Goal: Obtain resource: Obtain resource

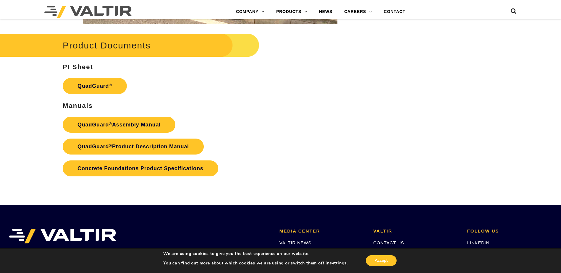
scroll to position [1213, 0]
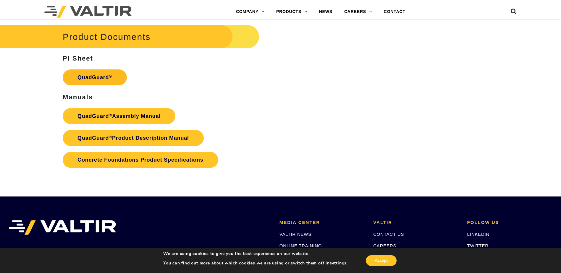
click at [105, 79] on link "QuadGuard ®" at bounding box center [95, 78] width 64 height 16
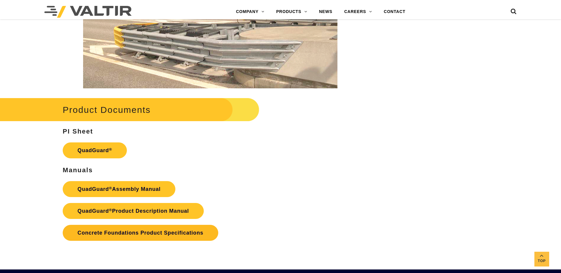
scroll to position [1154, 0]
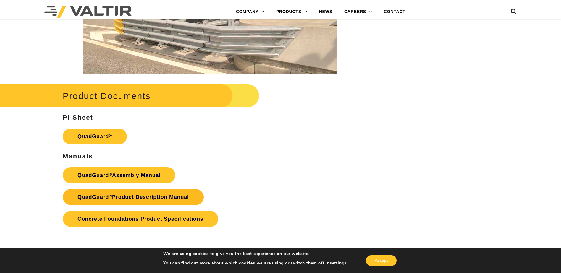
click at [157, 199] on link "QuadGuard ® Product Description Manual" at bounding box center [133, 197] width 141 height 16
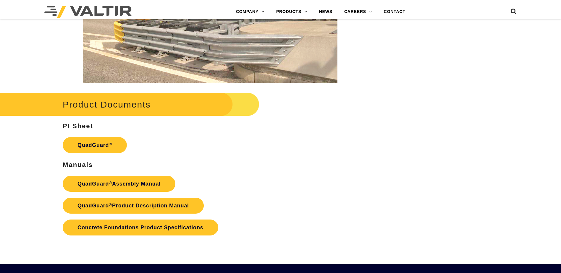
scroll to position [1154, 0]
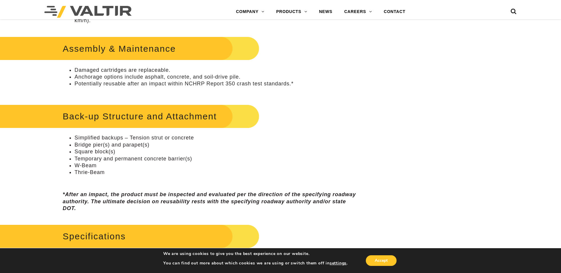
scroll to position [355, 0]
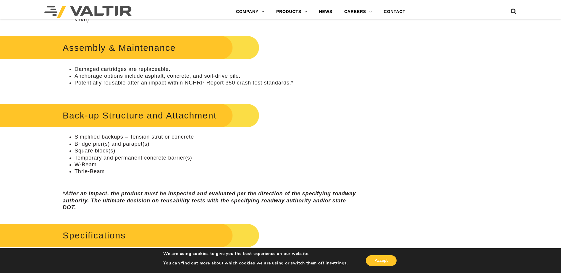
click at [137, 49] on h2 "Assembly & Maintenance" at bounding box center [119, 48] width 281 height 28
click at [121, 71] on li "Damaged cartridges are replaceable." at bounding box center [217, 69] width 284 height 7
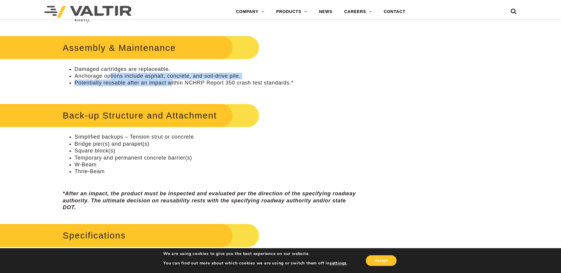
drag, startPoint x: 111, startPoint y: 79, endPoint x: 171, endPoint y: 83, distance: 60.1
click at [171, 83] on ul "Damaged cartridges are replaceable. Anchorage options include asphalt, concrete…" at bounding box center [210, 76] width 295 height 21
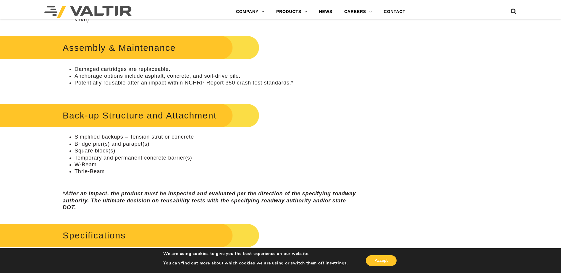
drag, startPoint x: 171, startPoint y: 83, endPoint x: 248, endPoint y: 91, distance: 76.7
click at [248, 91] on p at bounding box center [210, 93] width 295 height 7
click at [74, 44] on h2 "Assembly & Maintenance" at bounding box center [119, 48] width 281 height 28
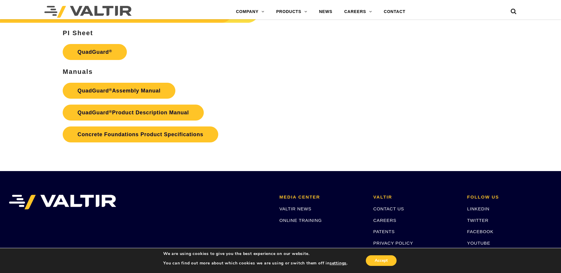
scroll to position [1242, 0]
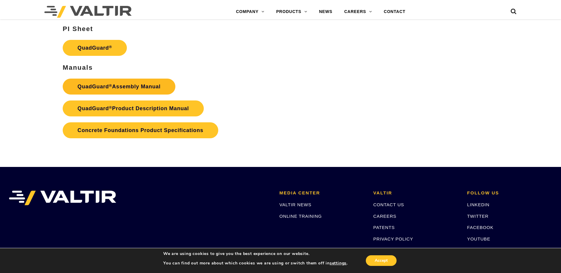
click at [134, 88] on link "QuadGuard ® Assembly Manual" at bounding box center [119, 87] width 113 height 16
